Goal: Task Accomplishment & Management: Manage account settings

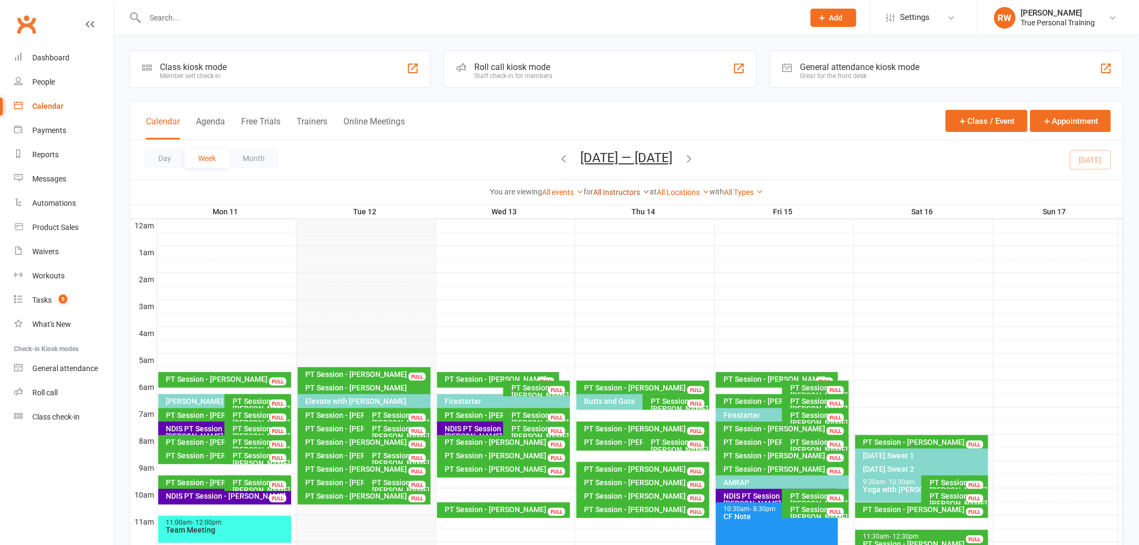
click at [628, 195] on link "All Instructors" at bounding box center [621, 192] width 57 height 9
click at [614, 231] on link "[PERSON_NAME]" at bounding box center [596, 234] width 107 height 22
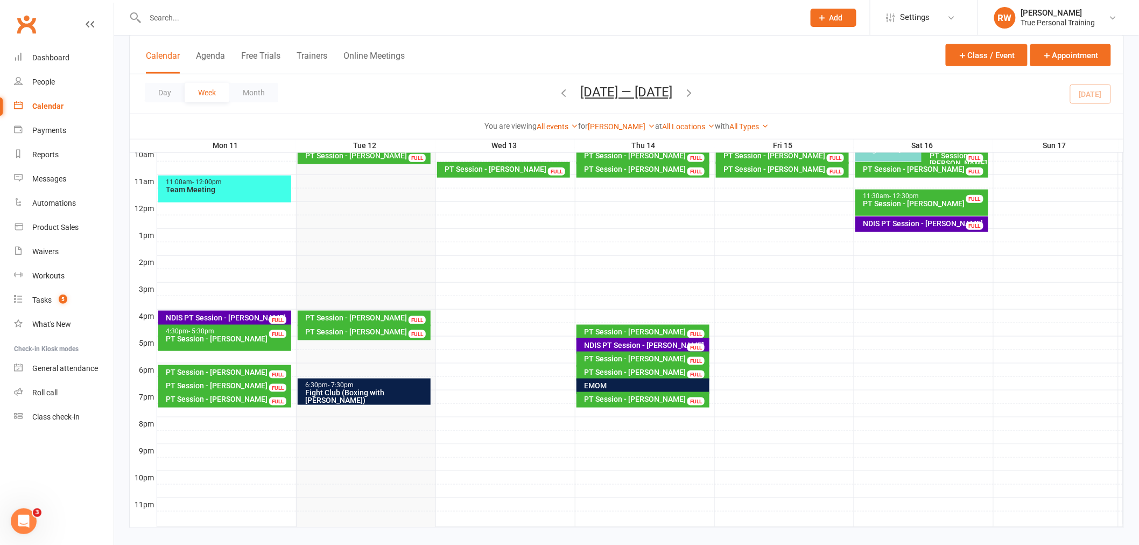
scroll to position [354, 0]
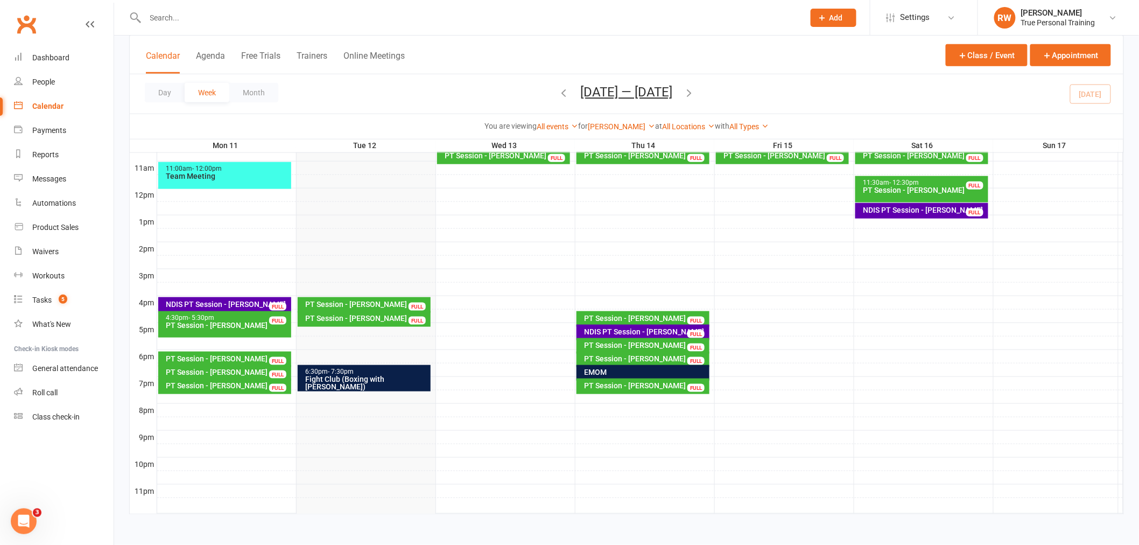
click at [17, 514] on div "Open Intercom Messenger" at bounding box center [24, 521] width 36 height 36
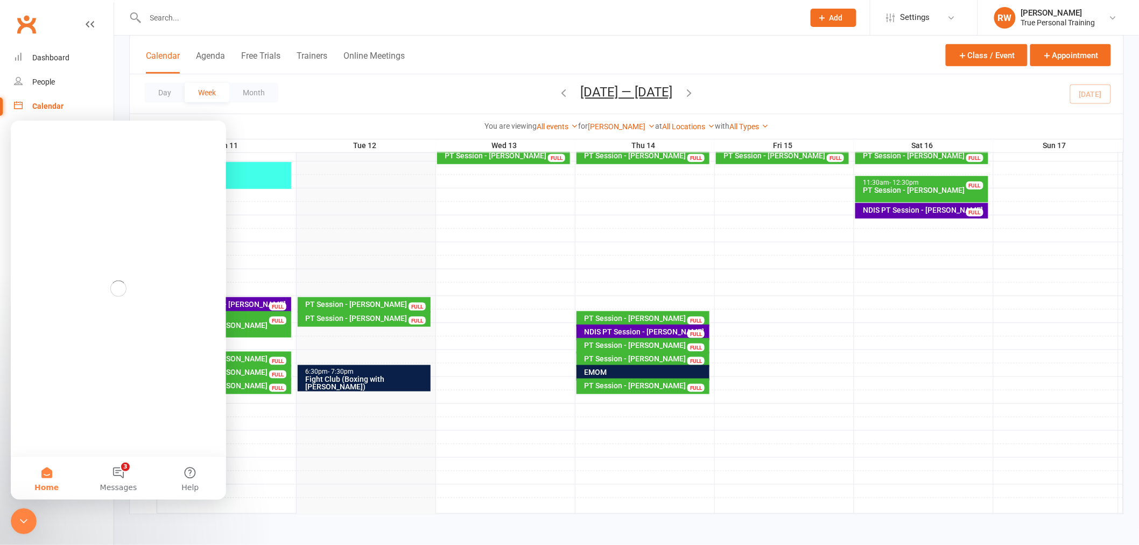
scroll to position [0, 0]
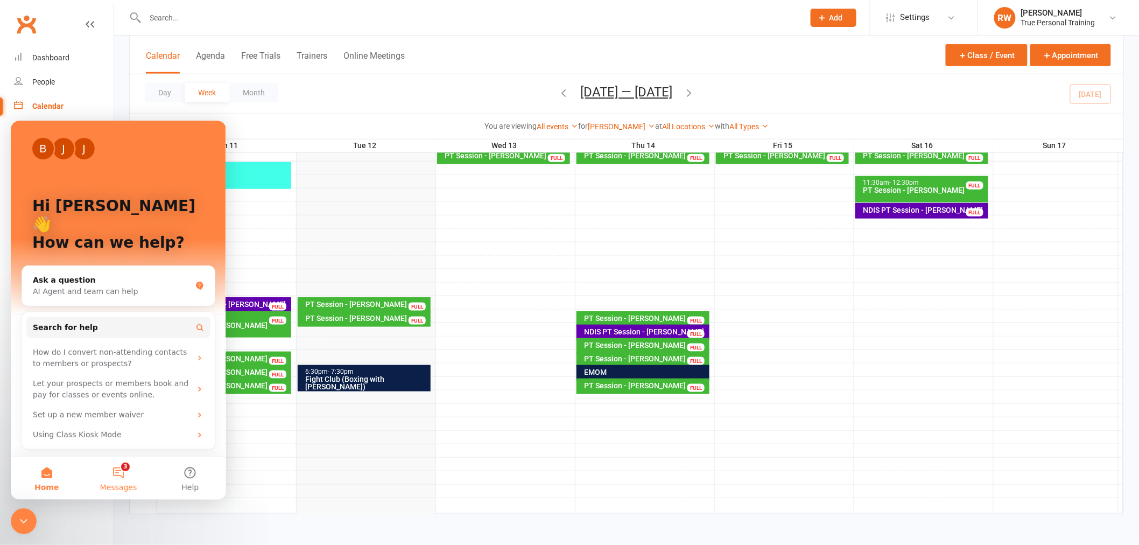
click at [115, 477] on button "3 Messages" at bounding box center [118, 477] width 72 height 43
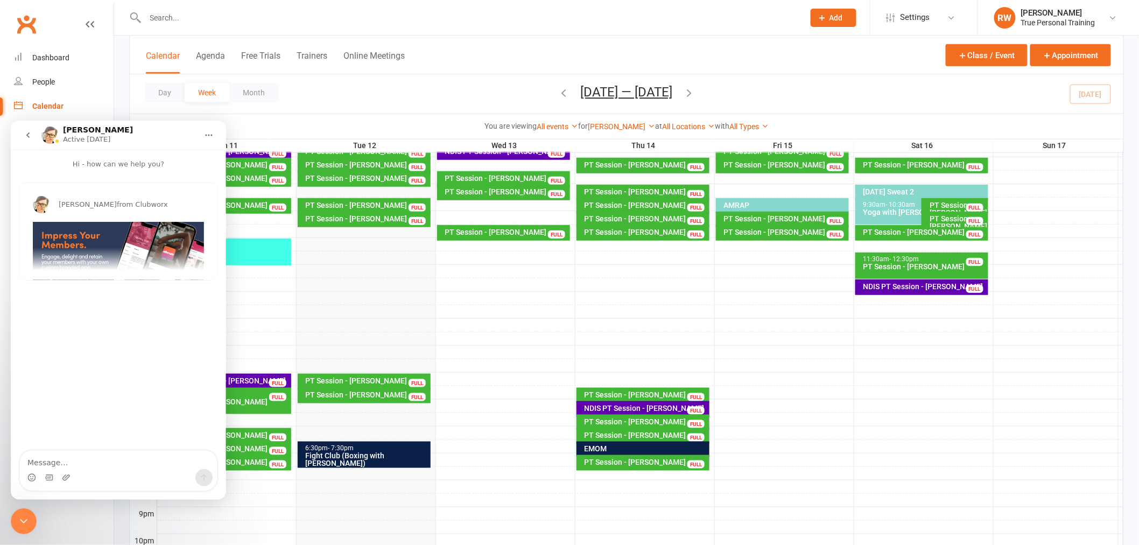
scroll to position [354, 0]
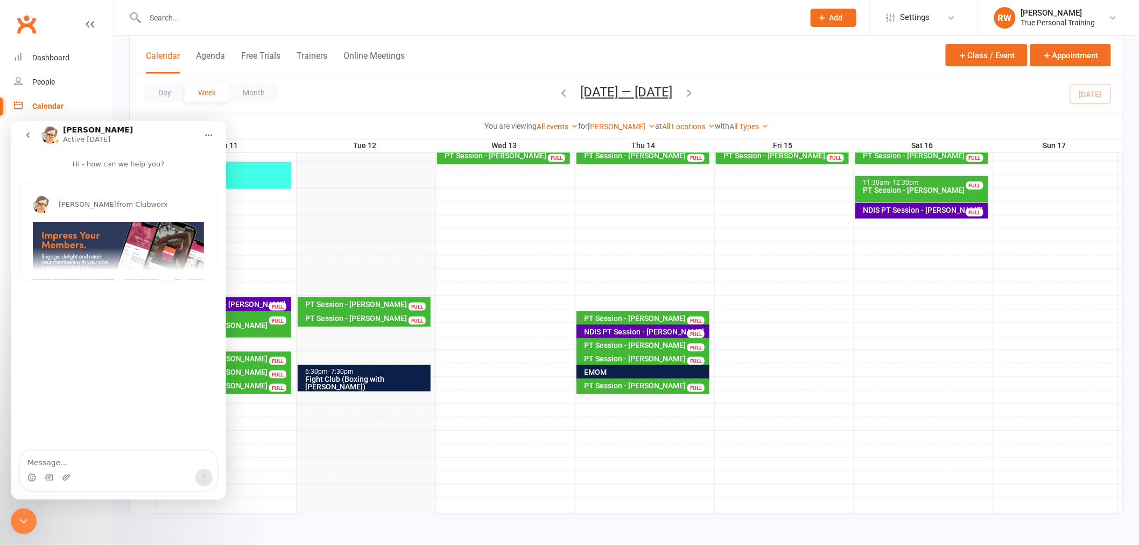
click at [219, 129] on button "Home" at bounding box center [209, 134] width 20 height 20
click at [24, 525] on icon "Close Intercom Messenger" at bounding box center [23, 520] width 13 height 13
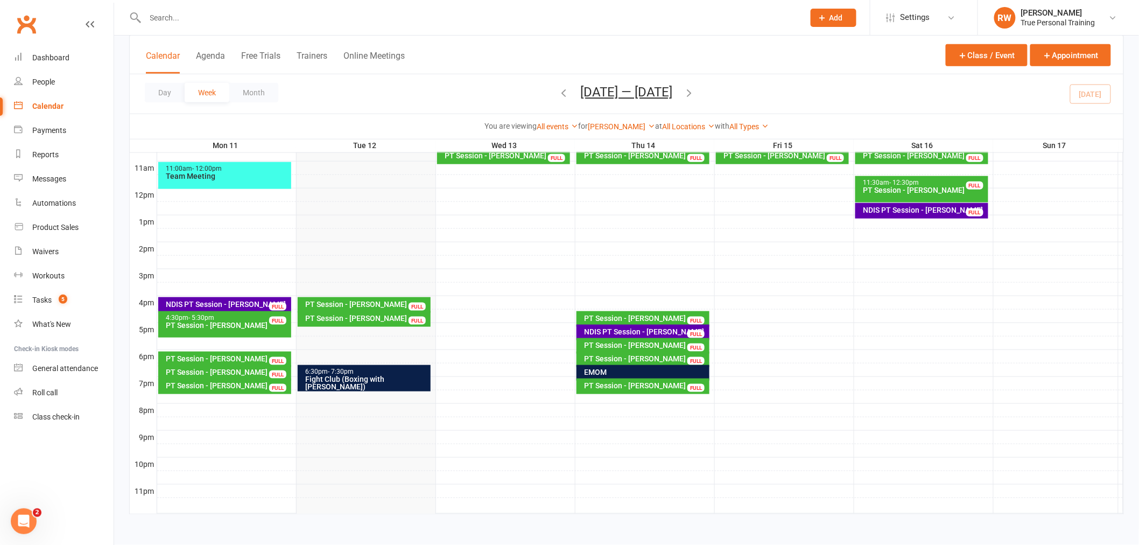
scroll to position [0, 0]
click at [224, 120] on div "You are viewing All events All events Empty events Full events Non-empty events…" at bounding box center [627, 126] width 982 height 12
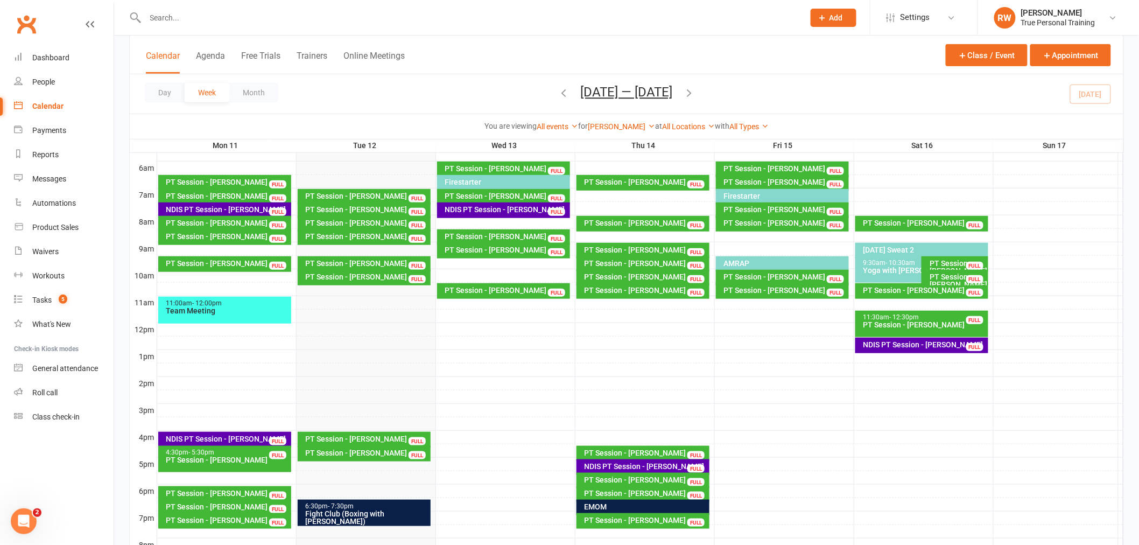
scroll to position [239, 0]
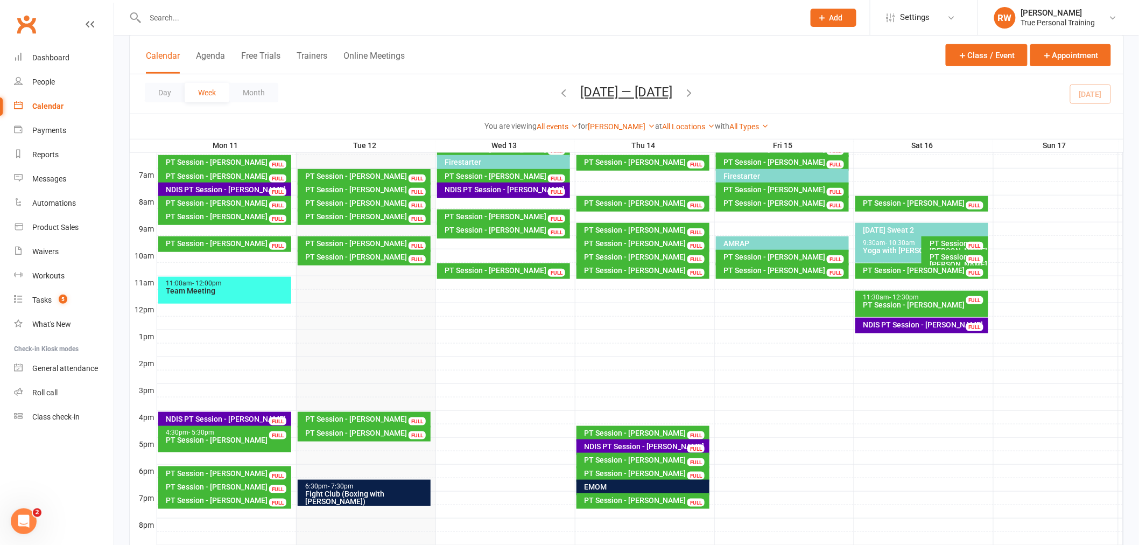
click at [372, 241] on div "PT Session - [PERSON_NAME]" at bounding box center [367, 244] width 124 height 8
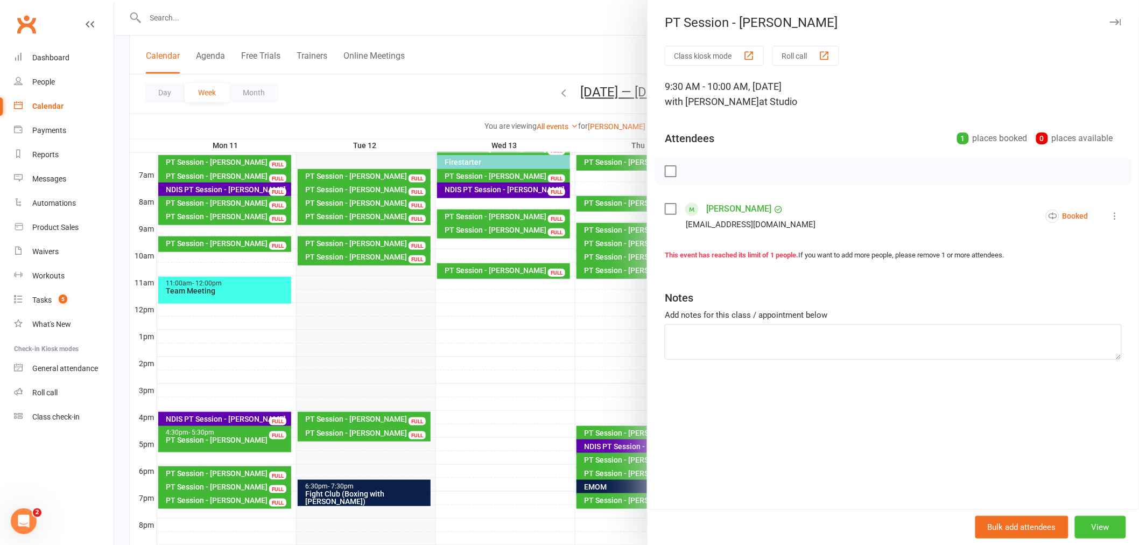
click at [1100, 520] on button "View" at bounding box center [1100, 527] width 51 height 23
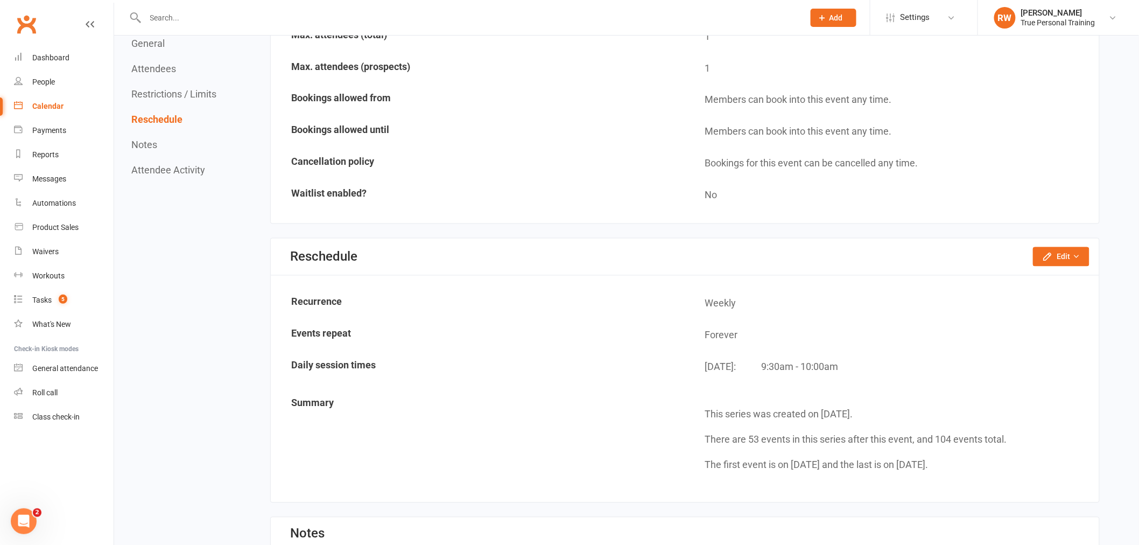
scroll to position [777, 0]
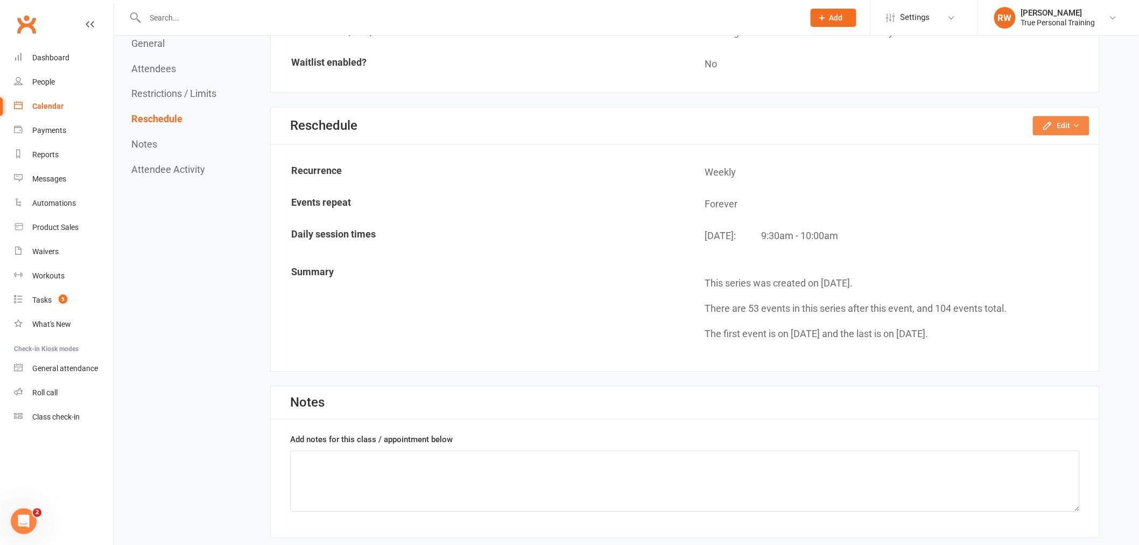
click at [1063, 117] on button "Edit" at bounding box center [1061, 125] width 57 height 19
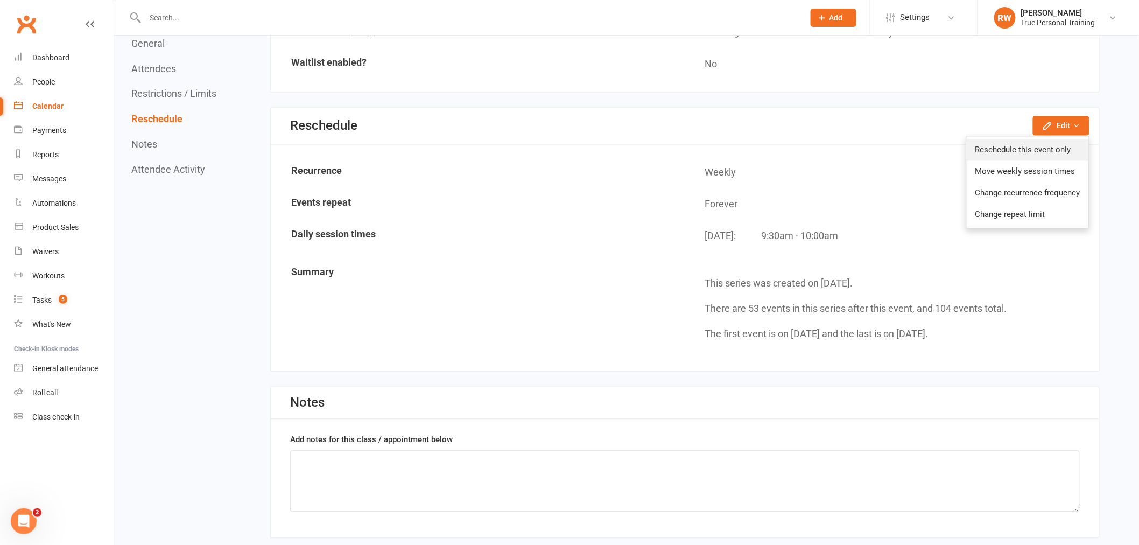
click at [1014, 147] on link "Reschedule this event only" at bounding box center [1028, 150] width 122 height 22
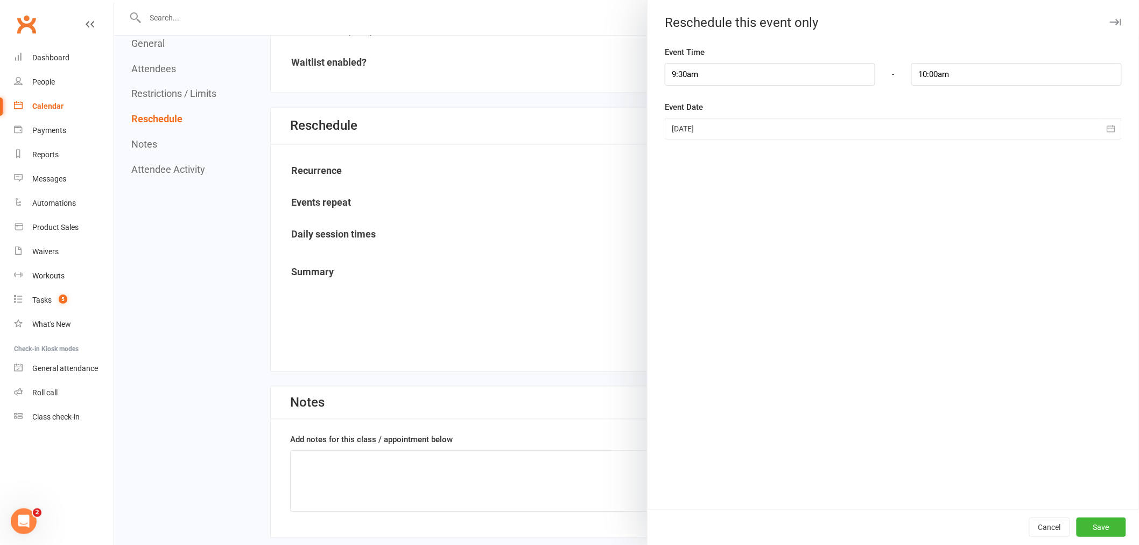
click at [680, 125] on div at bounding box center [893, 129] width 457 height 22
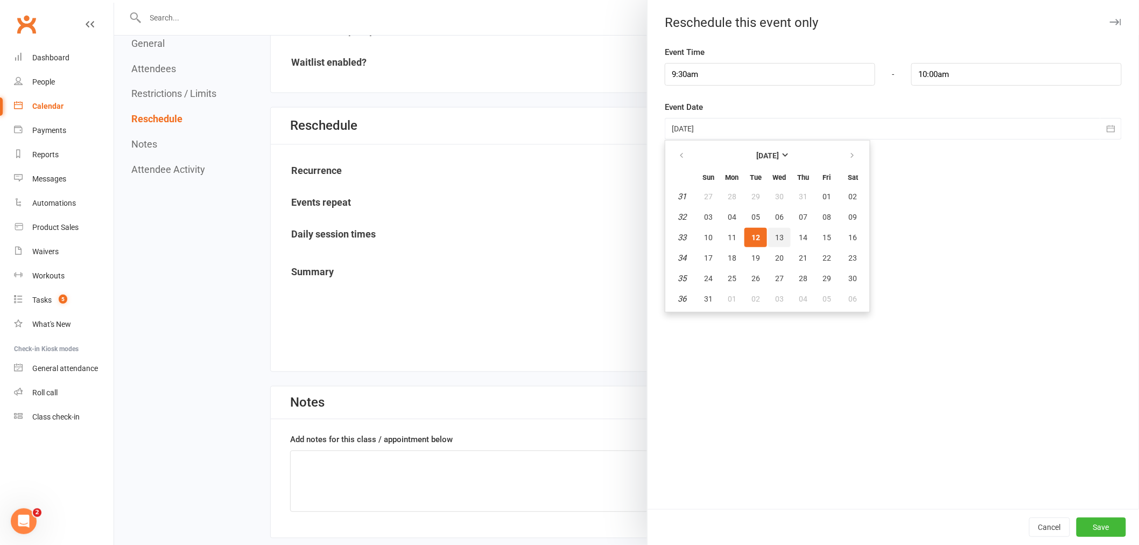
click at [775, 237] on span "13" at bounding box center [779, 237] width 9 height 9
type input "13 Aug 2025"
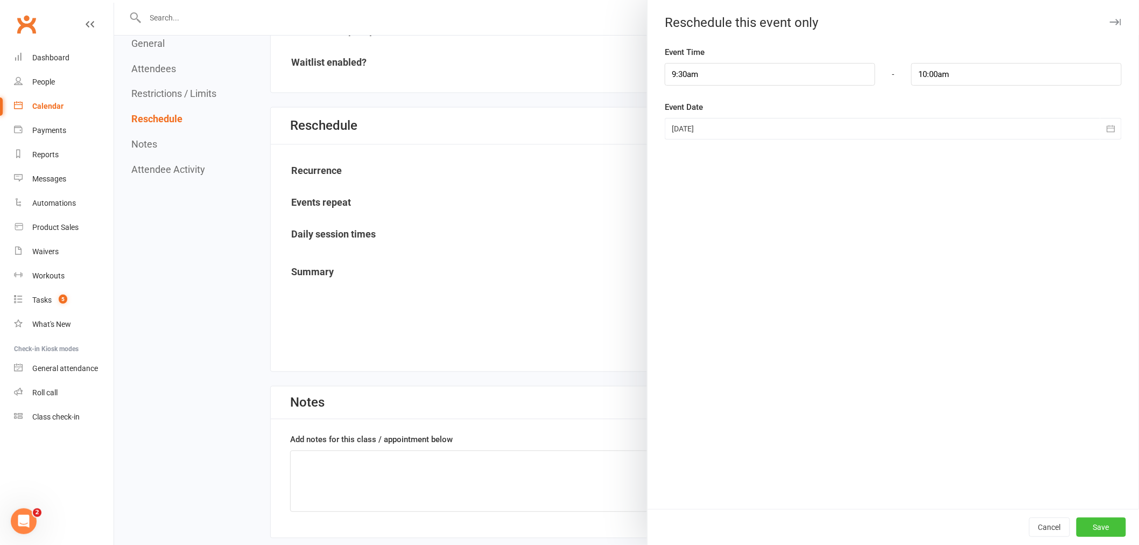
click at [1101, 529] on button "Save" at bounding box center [1102, 526] width 50 height 19
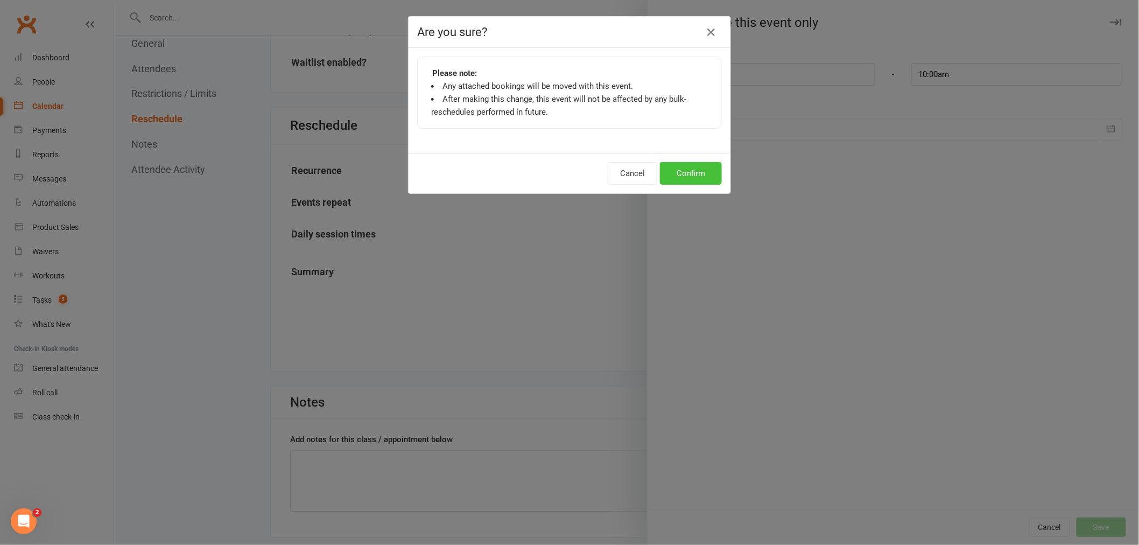
click at [702, 183] on button "Confirm" at bounding box center [691, 173] width 62 height 23
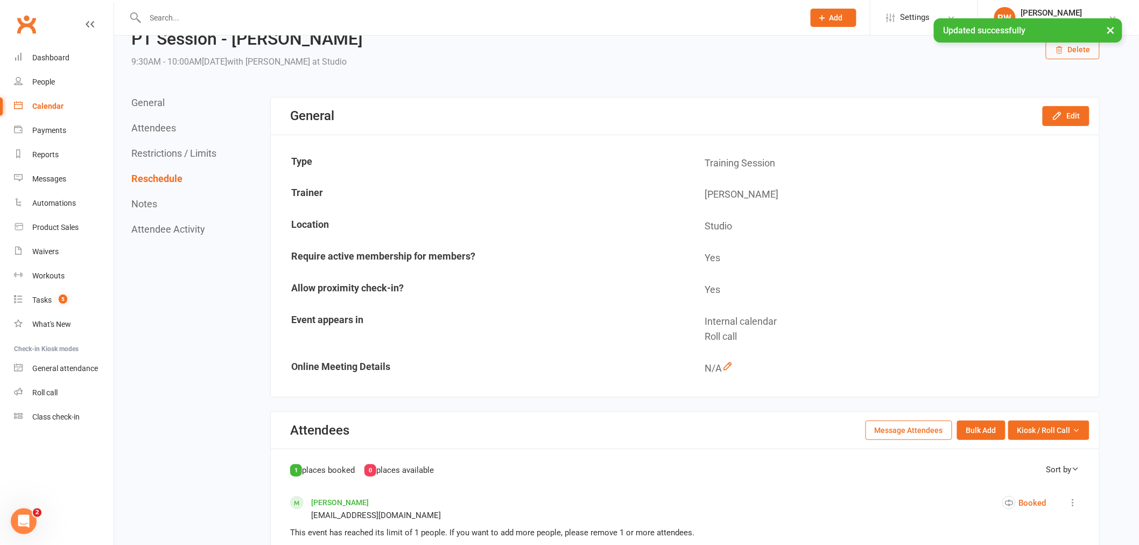
scroll to position [0, 0]
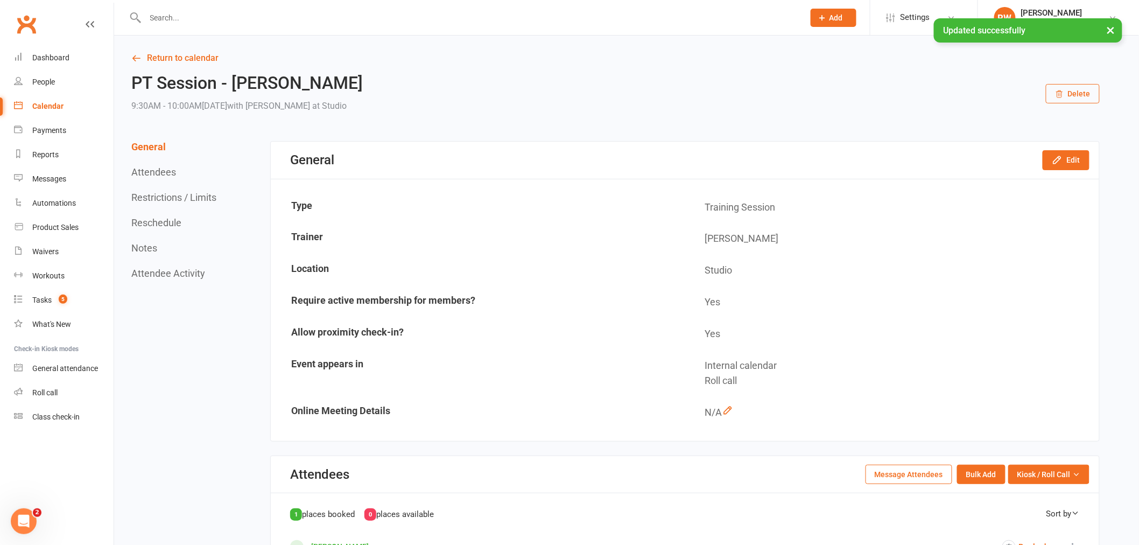
click at [175, 60] on link "Return to calendar" at bounding box center [615, 58] width 968 height 15
